Goal: Task Accomplishment & Management: Manage account settings

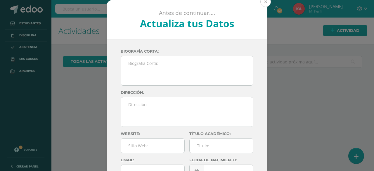
click at [266, 1] on button at bounding box center [265, 1] width 11 height 11
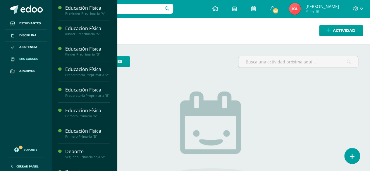
click at [32, 58] on span "Mis cursos" at bounding box center [28, 59] width 19 height 5
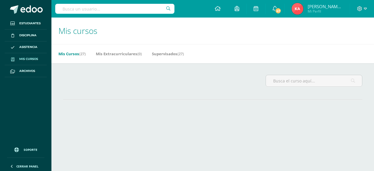
click at [27, 60] on span "Mis cursos" at bounding box center [28, 59] width 19 height 5
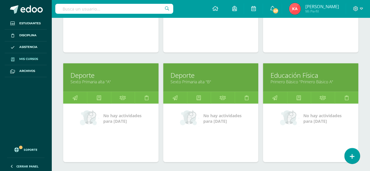
scroll to position [586, 0]
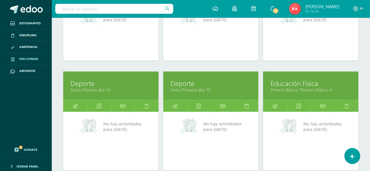
click at [333, 83] on link "Educación Física" at bounding box center [310, 83] width 81 height 9
click at [328, 87] on link "Primero Básico "Primero Básico A"" at bounding box center [310, 90] width 81 height 6
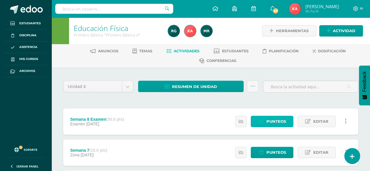
click at [274, 119] on span "Punteos" at bounding box center [276, 121] width 20 height 11
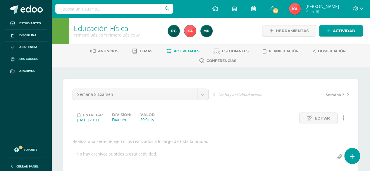
click at [30, 60] on span "Mis cursos" at bounding box center [28, 59] width 19 height 5
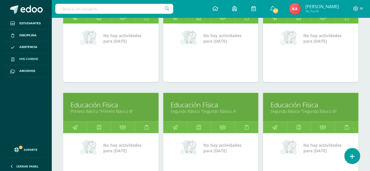
scroll to position [675, 0]
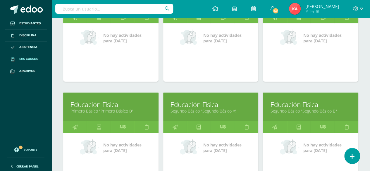
click at [104, 110] on link "Primero Básico "Primero Básico B"" at bounding box center [110, 111] width 81 height 6
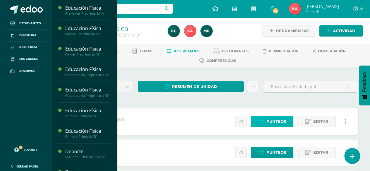
click at [273, 119] on span "Punteos" at bounding box center [276, 121] width 20 height 11
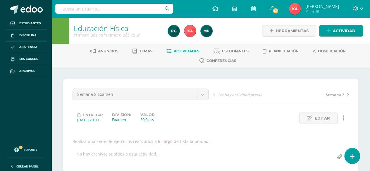
click at [187, 53] on link "Actividades" at bounding box center [182, 50] width 33 height 9
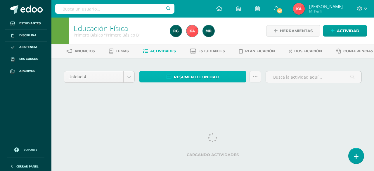
click at [184, 82] on span "Resumen de unidad" at bounding box center [196, 77] width 45 height 11
click at [180, 82] on span "Resumen de unidad" at bounding box center [196, 77] width 45 height 11
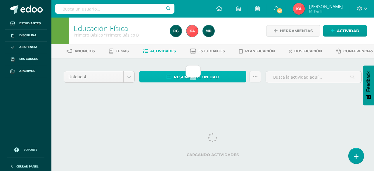
click at [179, 82] on span "Resumen de unidad" at bounding box center [196, 77] width 45 height 11
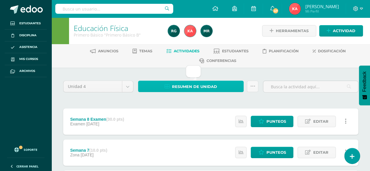
click at [182, 83] on span "Resumen de unidad" at bounding box center [194, 86] width 45 height 11
click at [176, 86] on span "Resumen de unidad" at bounding box center [194, 86] width 45 height 11
click at [186, 85] on span "Resumen de unidad" at bounding box center [194, 86] width 45 height 11
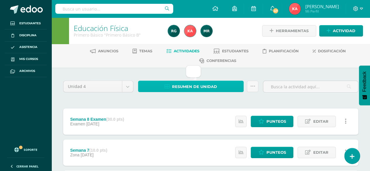
click at [186, 85] on span "Resumen de unidad" at bounding box center [194, 86] width 45 height 11
click at [207, 87] on span "Resumen de unidad" at bounding box center [194, 86] width 45 height 11
click at [202, 84] on span "Resumen de unidad" at bounding box center [194, 86] width 45 height 11
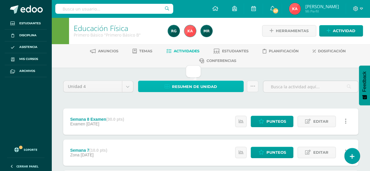
click at [198, 85] on span "Resumen de unidad" at bounding box center [194, 86] width 45 height 11
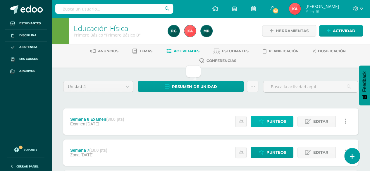
click at [278, 121] on span "Punteos" at bounding box center [276, 121] width 20 height 11
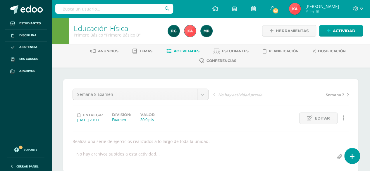
click at [180, 48] on link "Actividades" at bounding box center [182, 50] width 33 height 9
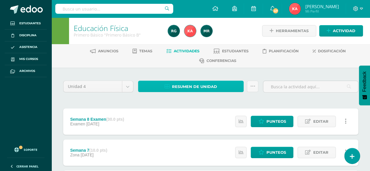
click at [204, 85] on span "Resumen de unidad" at bounding box center [194, 86] width 45 height 11
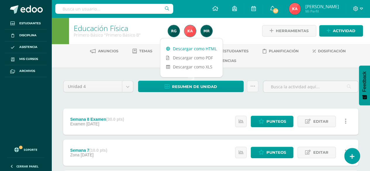
click at [193, 47] on link "Descargar como HTML" at bounding box center [191, 48] width 62 height 9
click at [278, 121] on span "Punteos" at bounding box center [276, 121] width 20 height 11
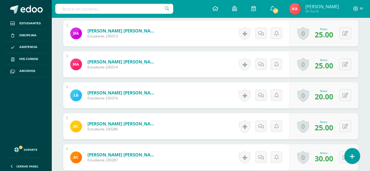
scroll to position [229, 0]
click at [348, 91] on button at bounding box center [345, 95] width 12 height 12
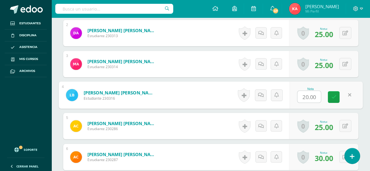
scroll to position [230, 0]
type input "30"
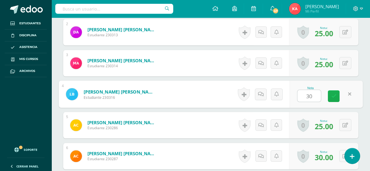
click at [332, 97] on link at bounding box center [334, 96] width 12 height 12
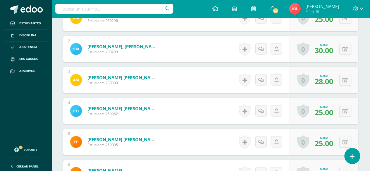
scroll to position [524, 0]
